Goal: Check status: Check status

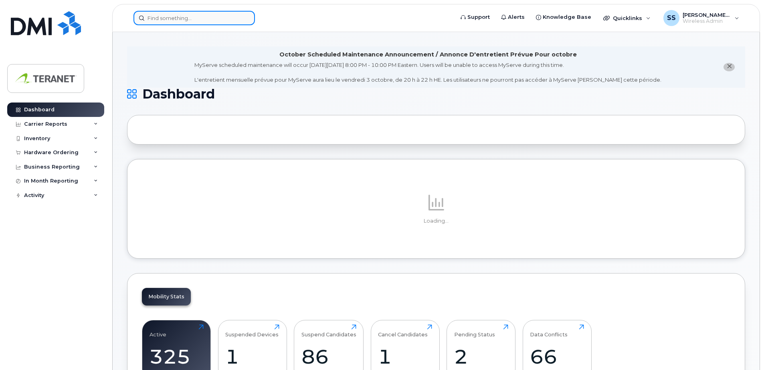
click at [192, 20] on input at bounding box center [193, 18] width 121 height 14
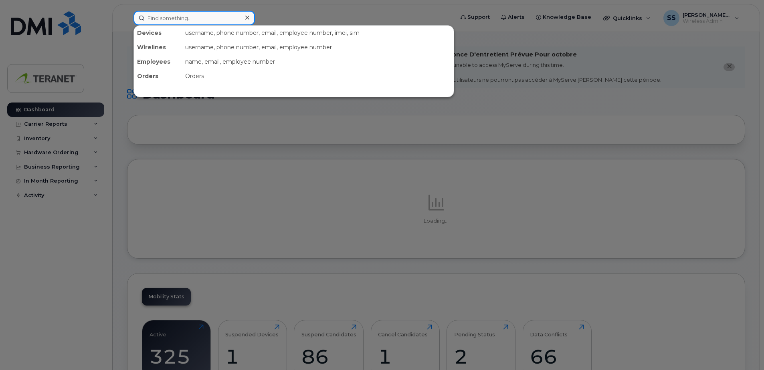
paste input "4168844837"
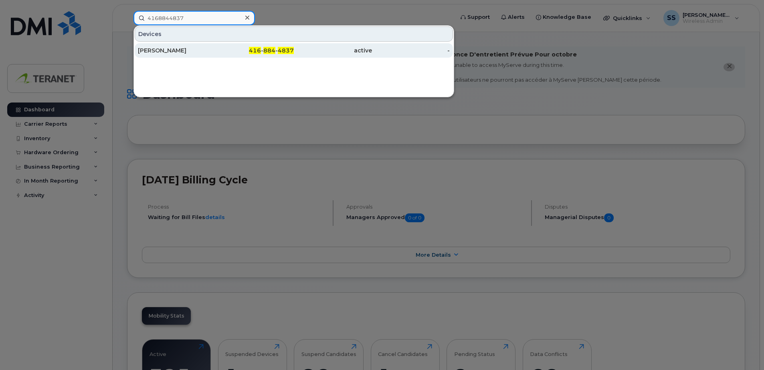
type input "4168844837"
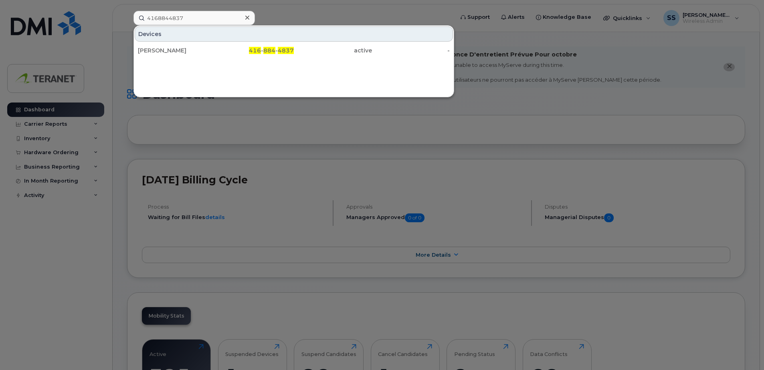
drag, startPoint x: 203, startPoint y: 51, endPoint x: 313, endPoint y: 68, distance: 112.0
click at [203, 51] on div "[PERSON_NAME]" at bounding box center [177, 50] width 78 height 8
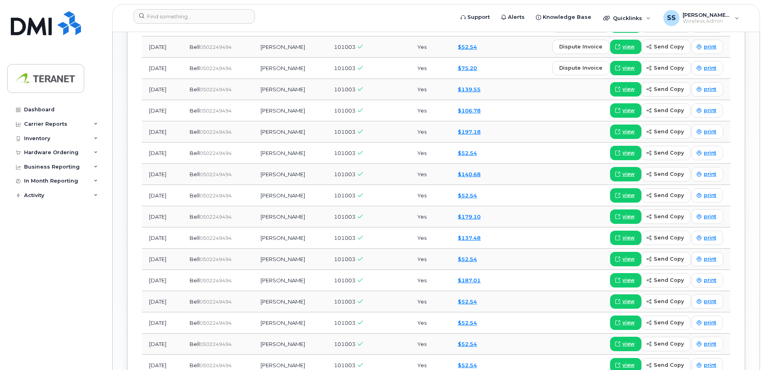
scroll to position [681, 0]
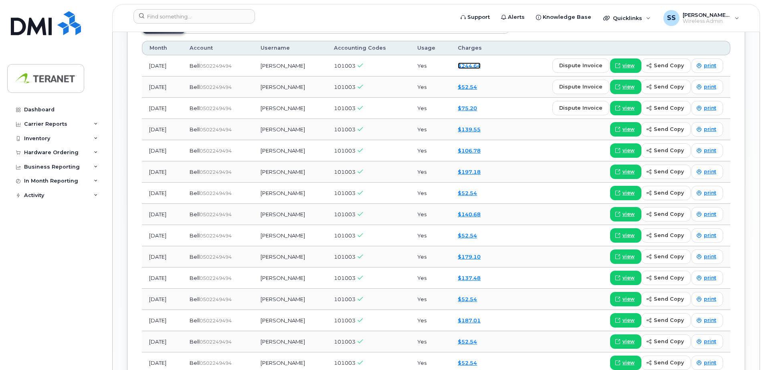
click at [465, 67] on link "$244.64" at bounding box center [469, 66] width 23 height 6
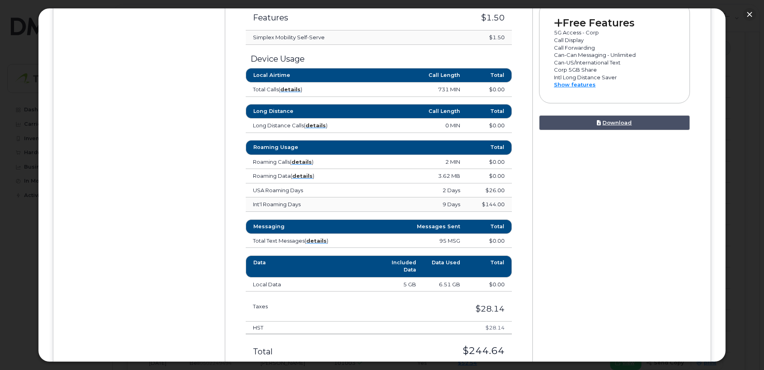
scroll to position [361, 0]
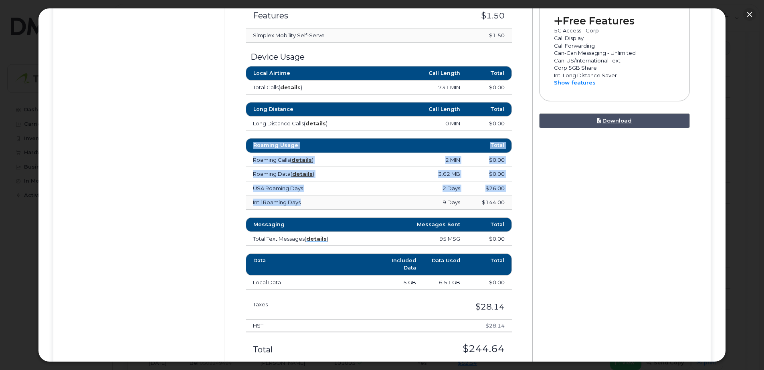
drag, startPoint x: 239, startPoint y: 198, endPoint x: 351, endPoint y: 200, distance: 111.8
click at [351, 200] on div "Roaming Usage Total Roaming Calls ( details ) 2 MIN $0.00 United States of Amer…" at bounding box center [379, 174] width 278 height 72
click at [351, 200] on td "Int'l Roaming Days" at bounding box center [301, 203] width 111 height 14
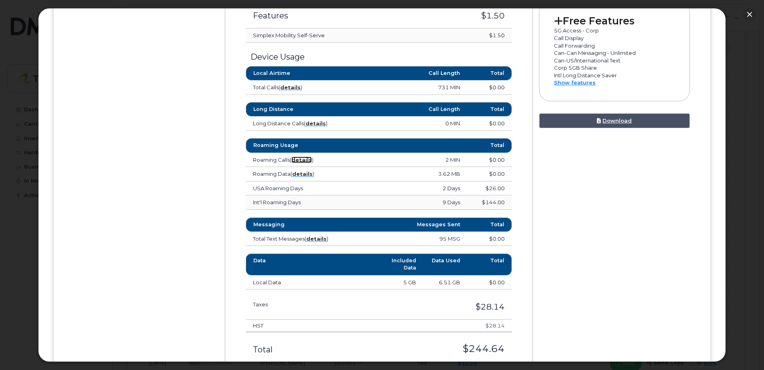
click at [305, 159] on strong "details" at bounding box center [301, 160] width 20 height 6
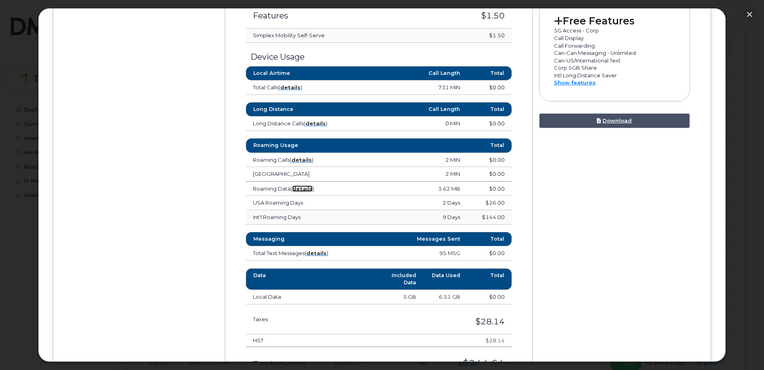
click at [305, 188] on strong "details" at bounding box center [302, 189] width 20 height 6
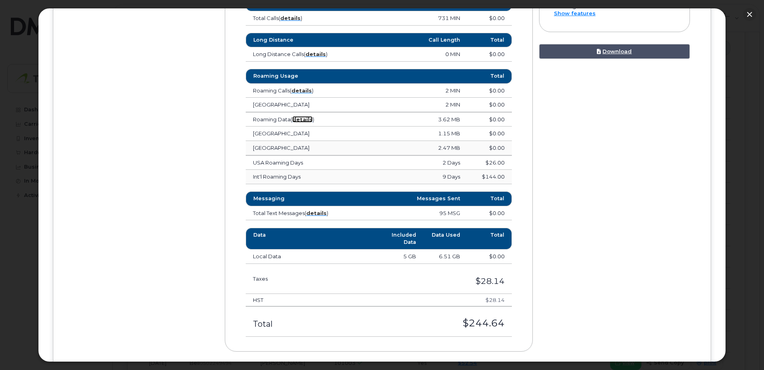
scroll to position [473, 0]
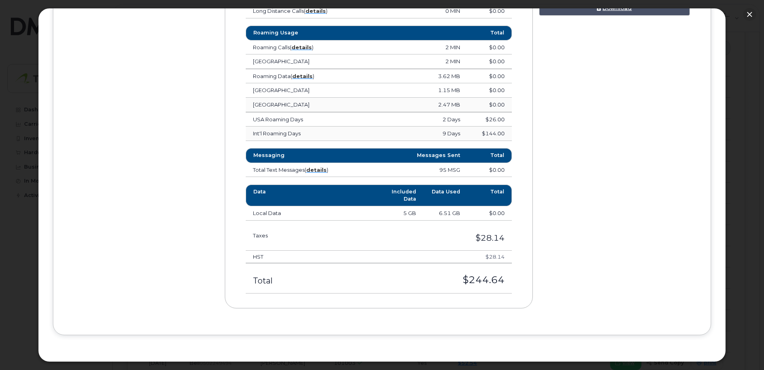
click at [325, 174] on td "Total Text Messages ( details )" at bounding box center [301, 170] width 111 height 14
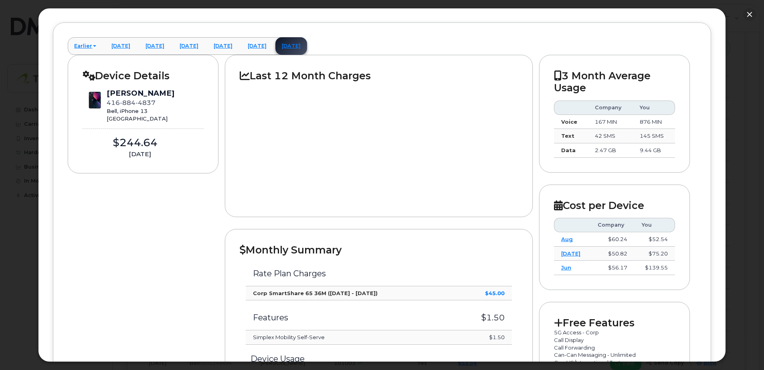
scroll to position [120, 0]
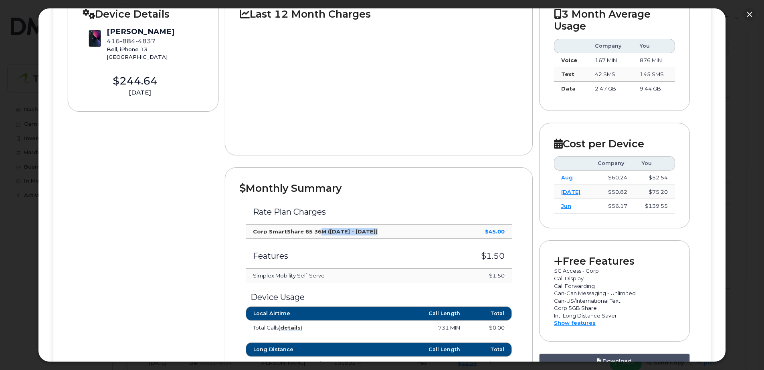
drag, startPoint x: 319, startPoint y: 233, endPoint x: 394, endPoint y: 233, distance: 75.4
click at [394, 233] on td "Corp SmartShare 65 36M (Sep 25 - Oct 24)" at bounding box center [350, 232] width 209 height 14
drag, startPoint x: 394, startPoint y: 233, endPoint x: 398, endPoint y: 236, distance: 5.1
click at [398, 235] on td "Corp SmartShare 65 36M (Sep 25 - Oct 24)" at bounding box center [350, 232] width 209 height 14
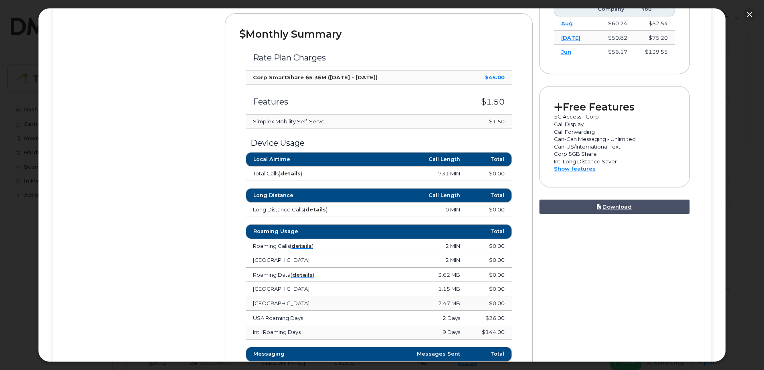
scroll to position [281, 0]
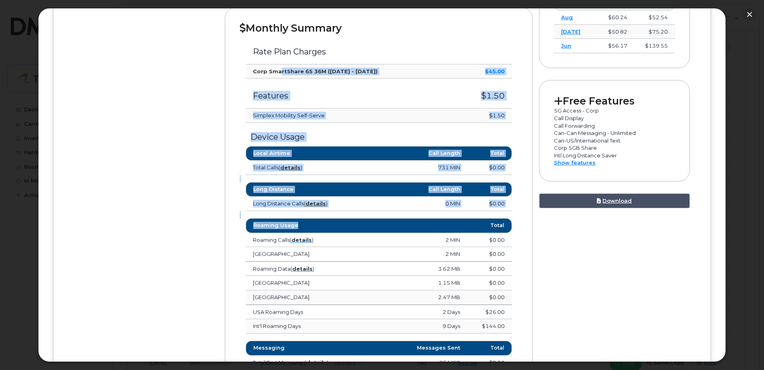
drag, startPoint x: 279, startPoint y: 67, endPoint x: 402, endPoint y: 242, distance: 213.8
click at [401, 241] on div "Rate Plan Charges Corp SmartShare 65 36M (Sep 25 - Oct 24) $45.00 Features $1.5…" at bounding box center [379, 260] width 278 height 453
drag, startPoint x: 402, startPoint y: 242, endPoint x: 242, endPoint y: 173, distance: 173.6
click at [247, 174] on td "Total Calls ( details )" at bounding box center [301, 168] width 111 height 14
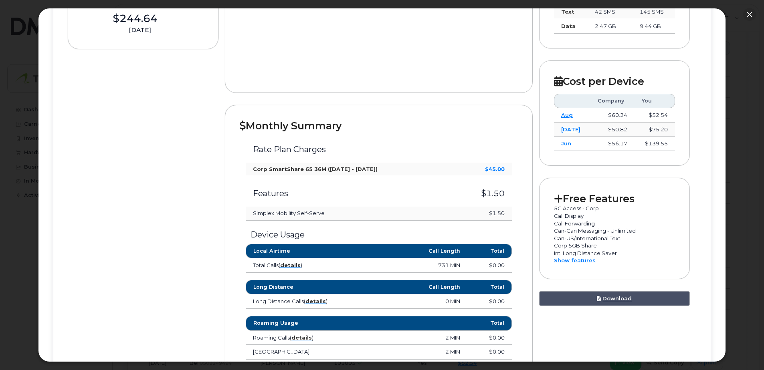
scroll to position [193, 0]
